Goal: Information Seeking & Learning: Learn about a topic

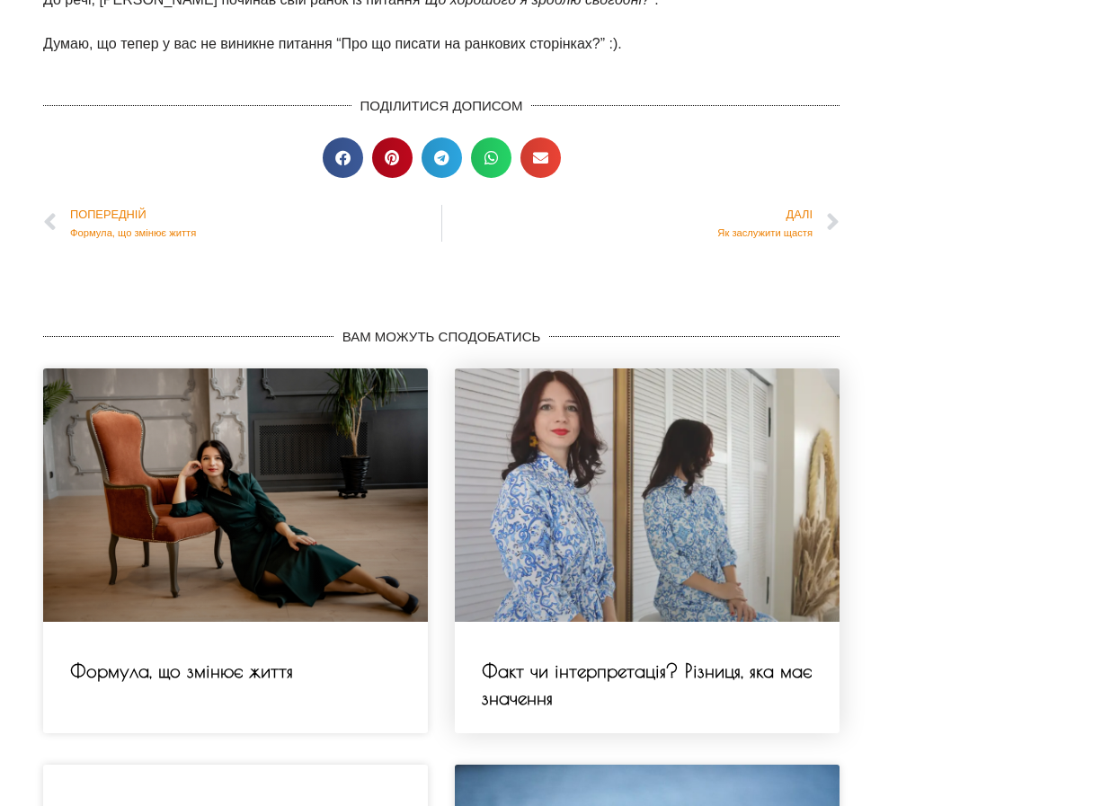
scroll to position [2229, 0]
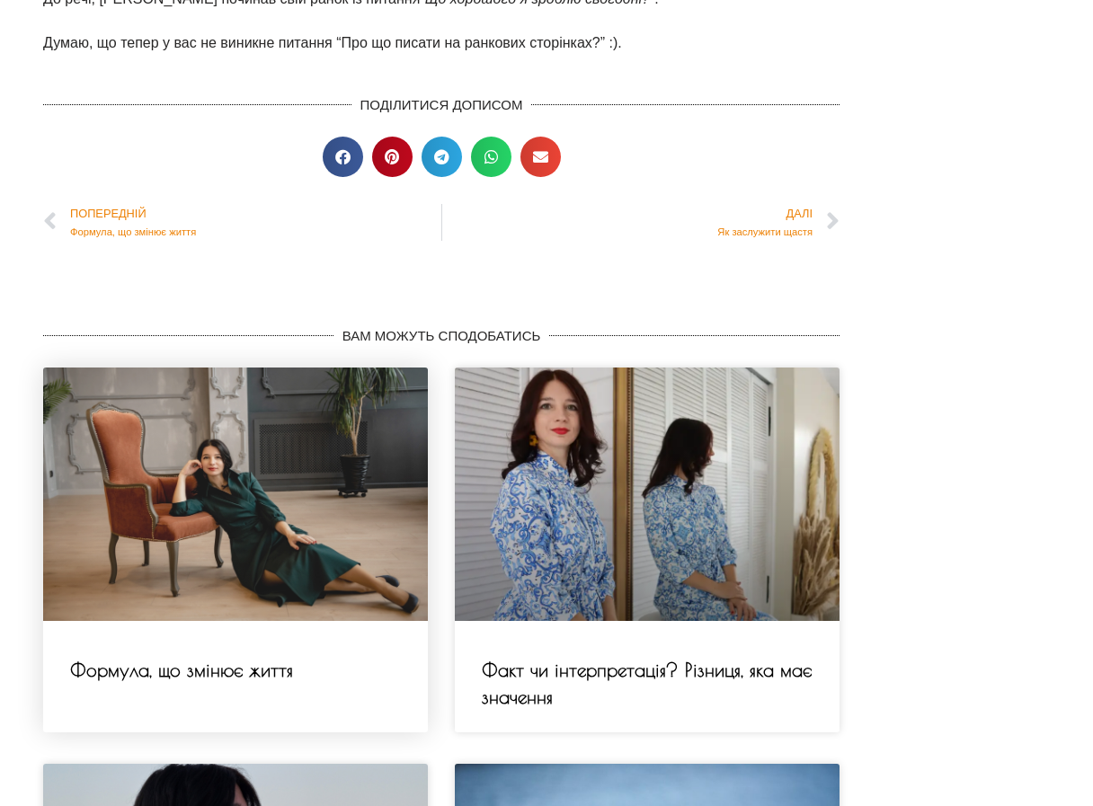
click at [292, 528] on link at bounding box center [235, 493] width 385 height 253
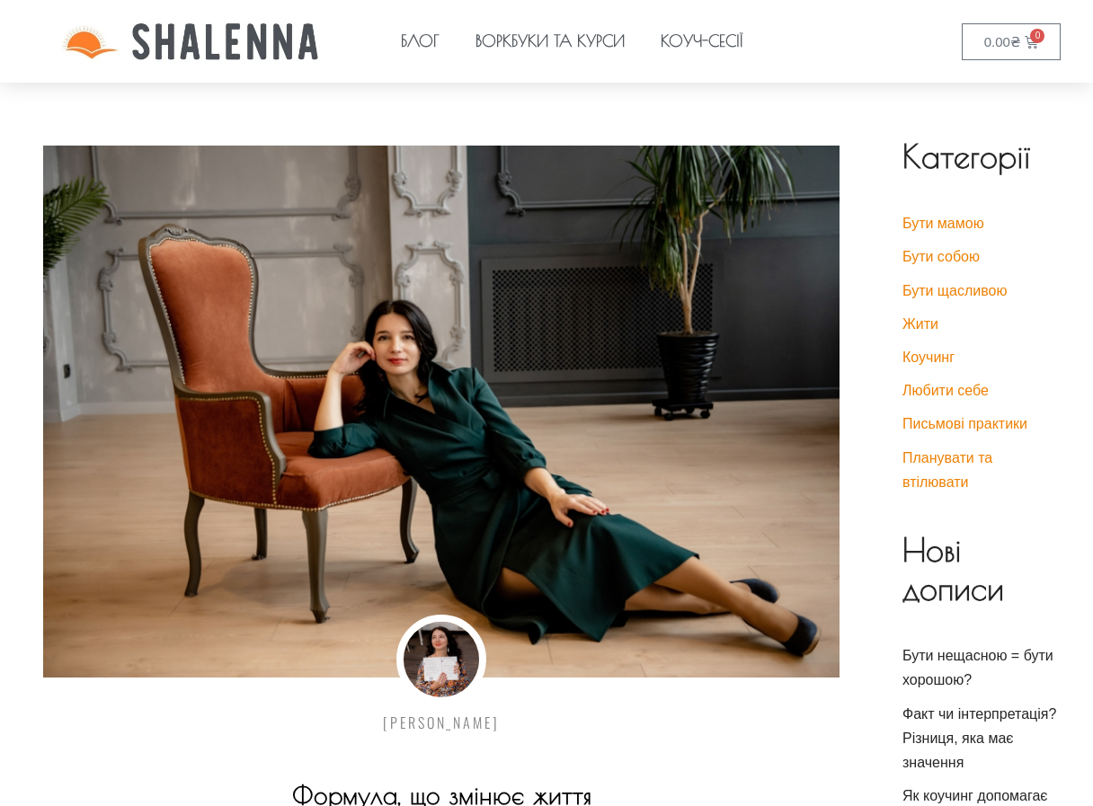
click at [259, 49] on img at bounding box center [191, 41] width 383 height 78
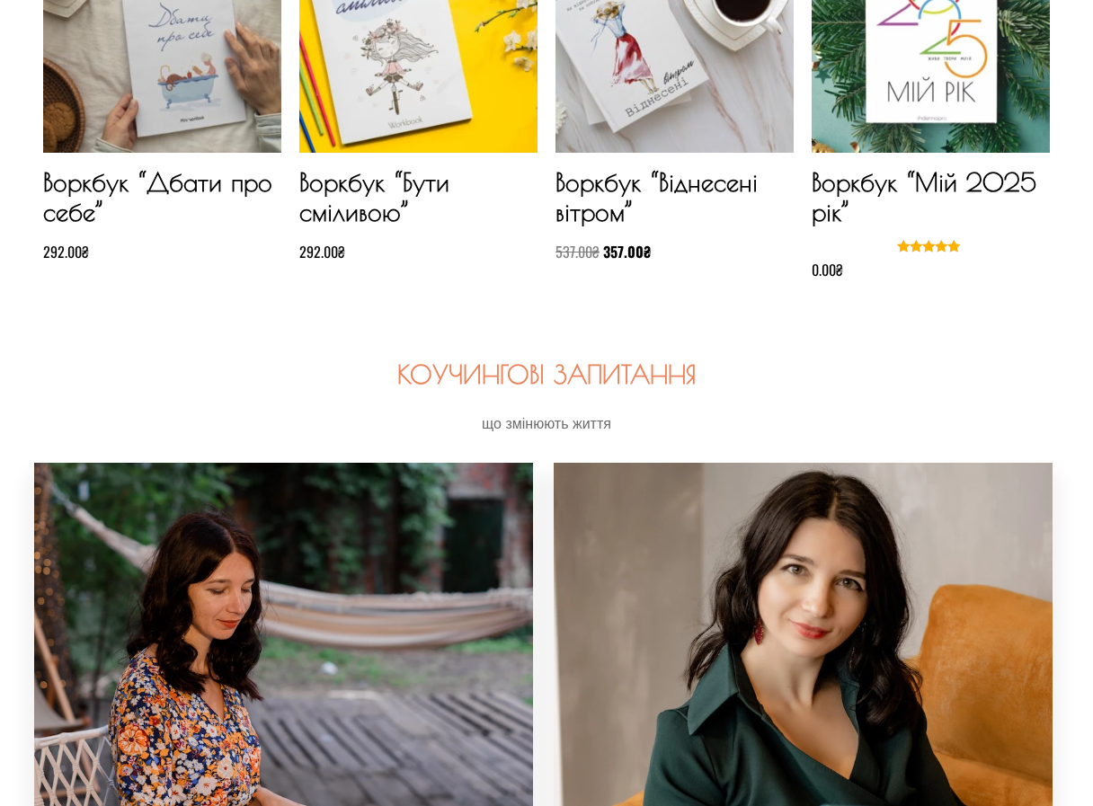
scroll to position [2186, 0]
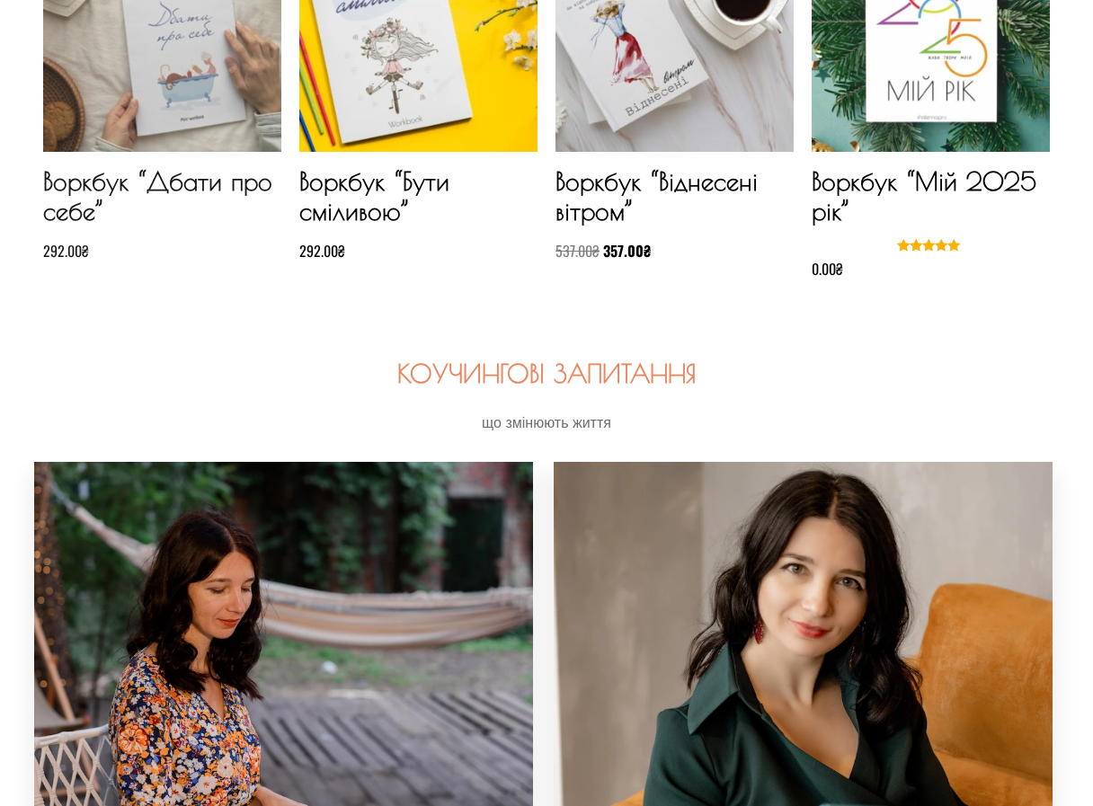
click at [173, 109] on img at bounding box center [162, 33] width 238 height 238
